Goal: Information Seeking & Learning: Learn about a topic

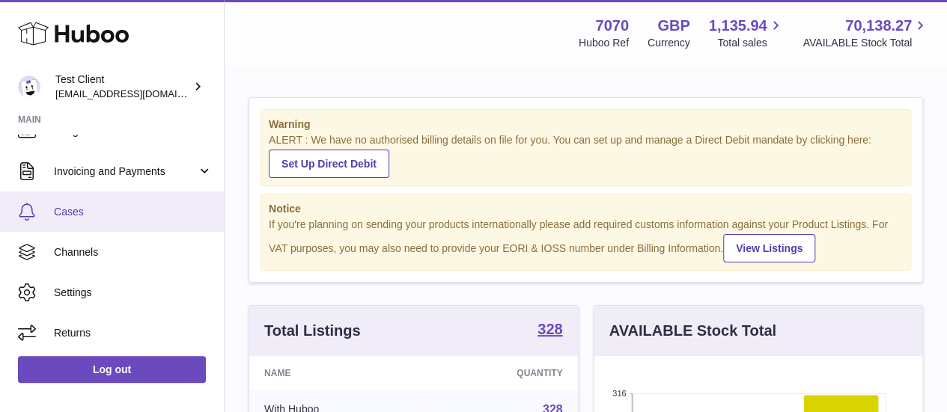
scroll to position [271, 0]
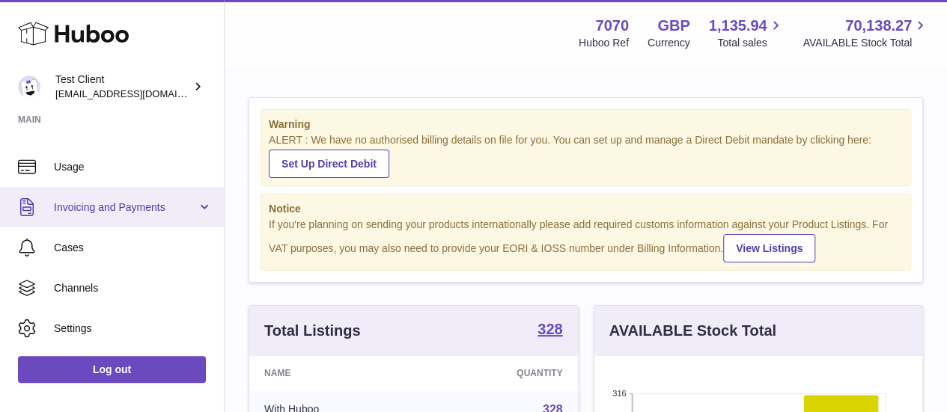
click at [127, 214] on link "Invoicing and Payments" at bounding box center [112, 207] width 224 height 40
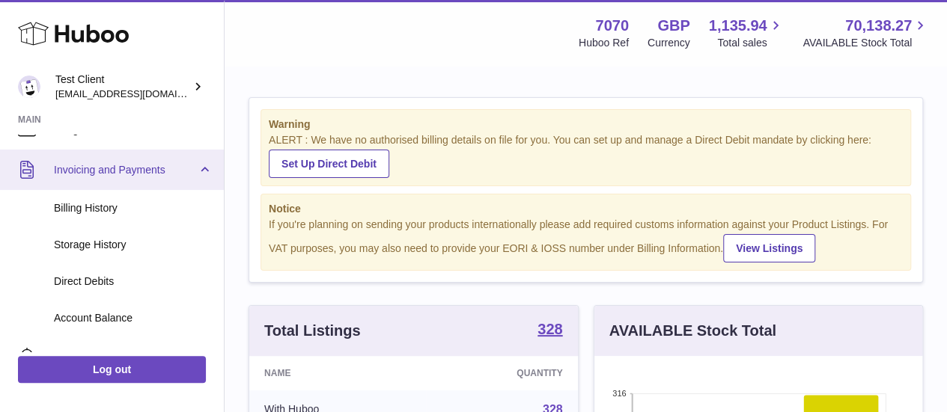
scroll to position [310, 0]
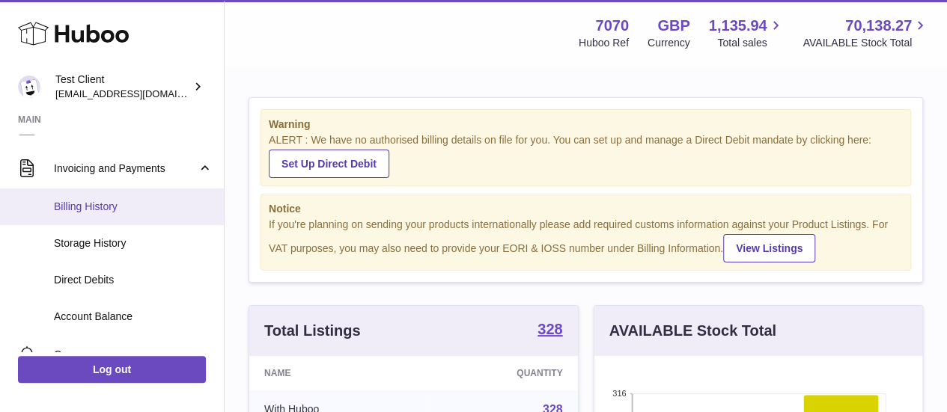
click at [99, 209] on span "Billing History" at bounding box center [133, 207] width 159 height 14
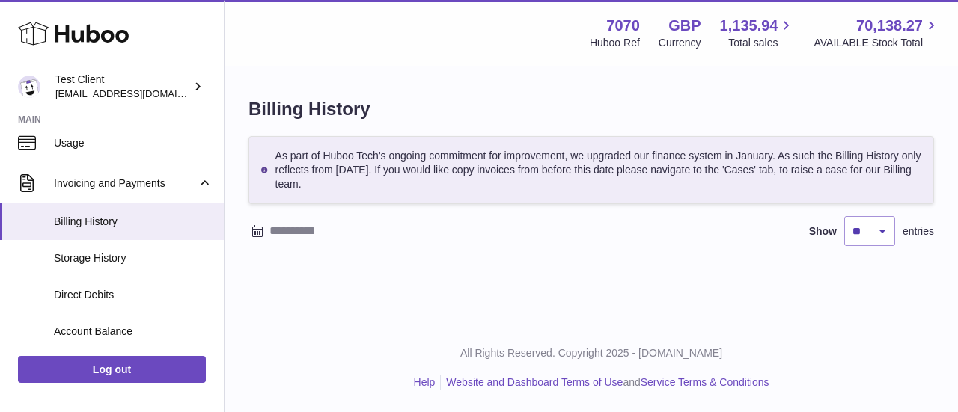
scroll to position [296, 0]
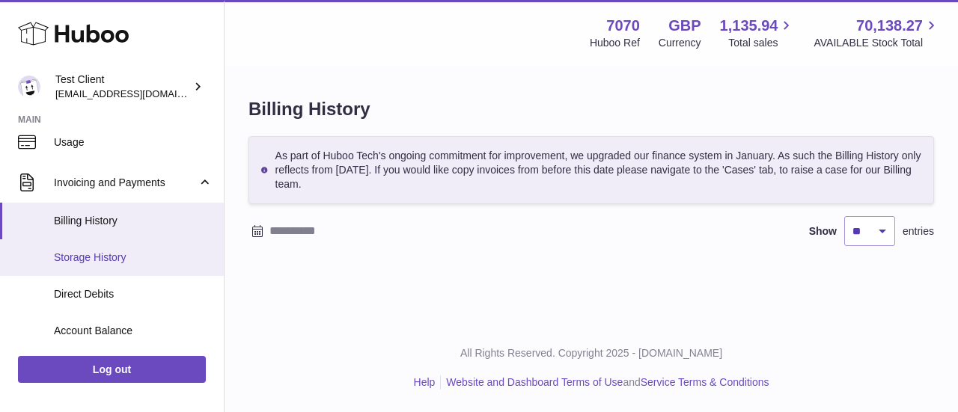
click at [148, 263] on span "Storage History" at bounding box center [133, 258] width 159 height 14
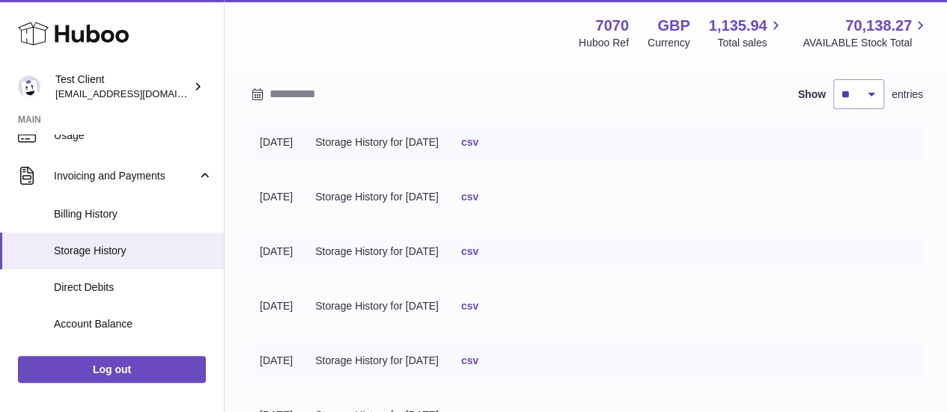
scroll to position [303, 0]
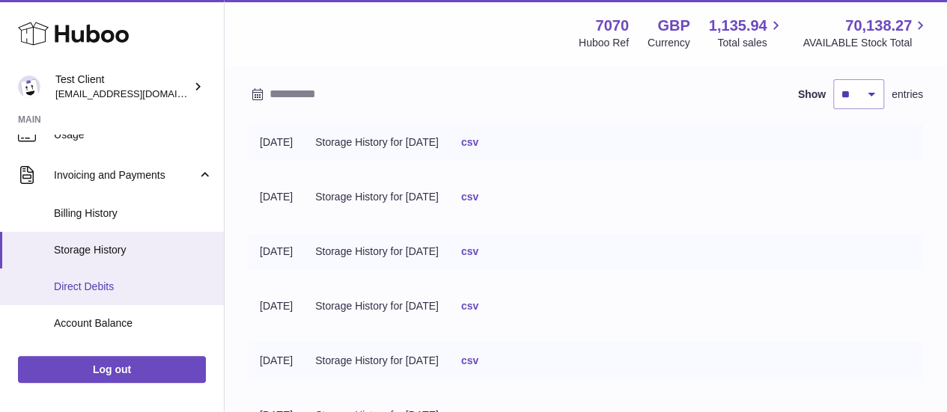
click at [124, 285] on span "Direct Debits" at bounding box center [133, 287] width 159 height 14
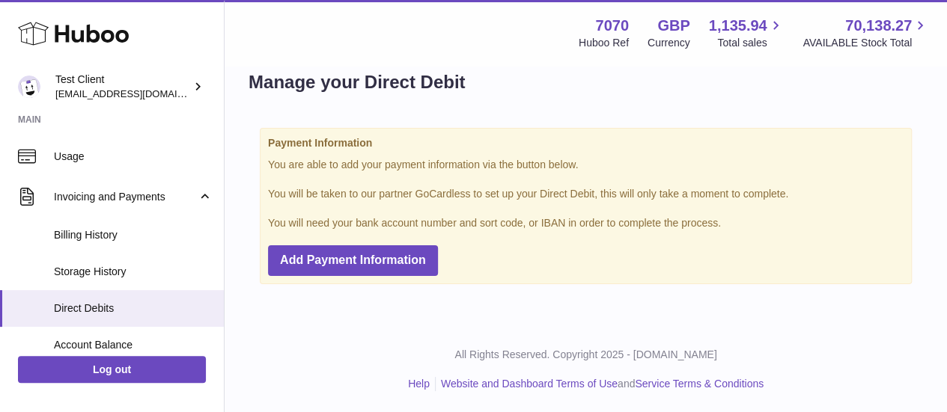
scroll to position [368, 0]
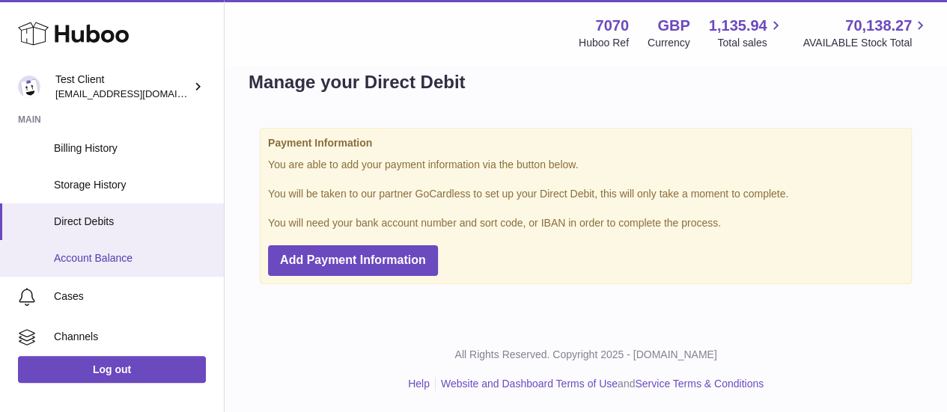
click at [148, 263] on span "Account Balance" at bounding box center [133, 259] width 159 height 14
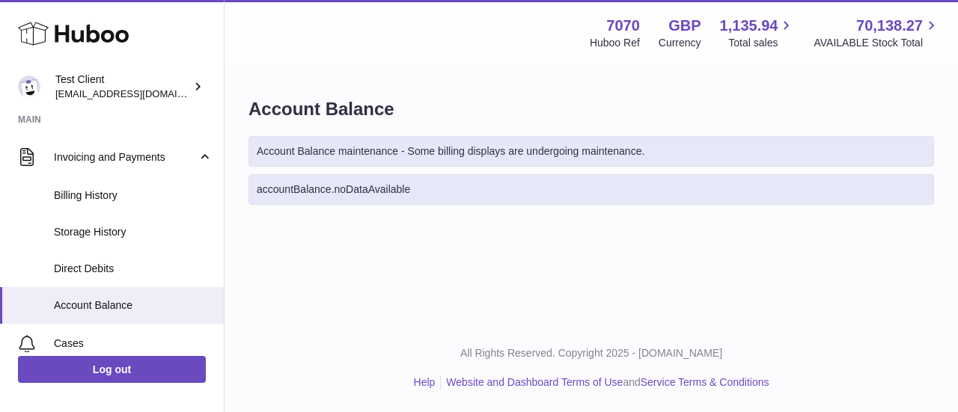
scroll to position [320, 0]
